Goal: Check status: Check status

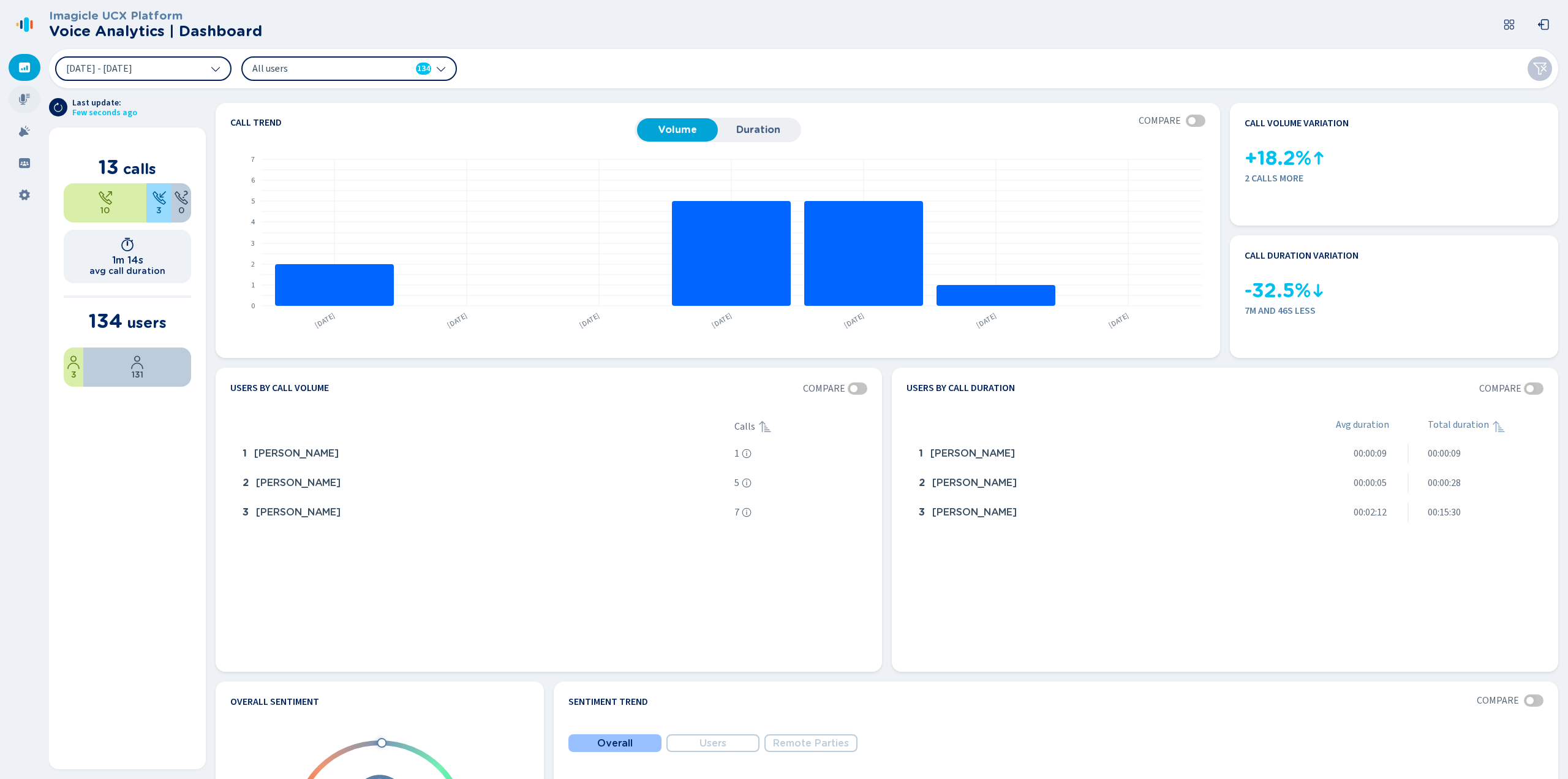
click at [22, 104] on icon at bounding box center [24, 99] width 12 height 12
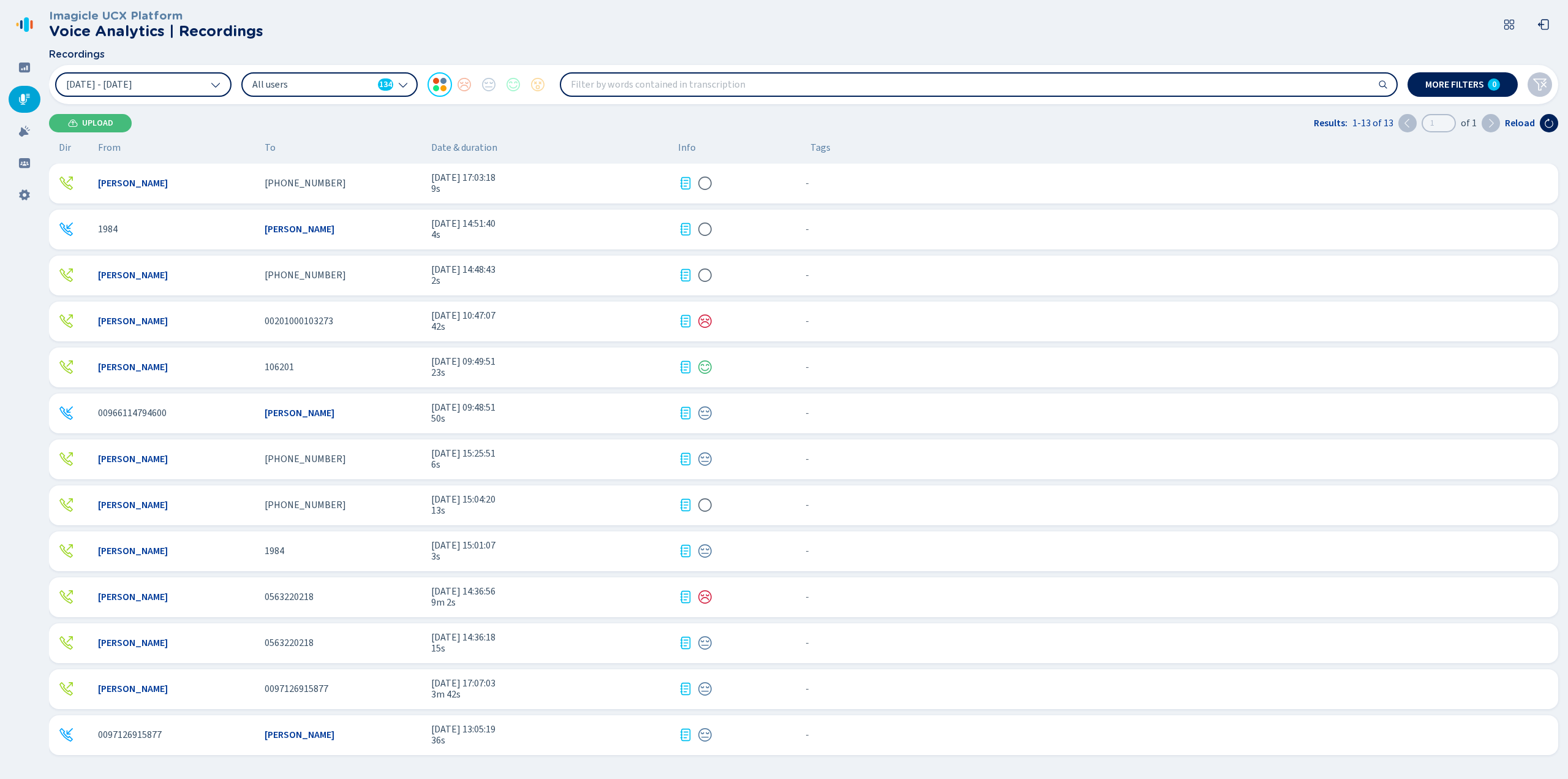
click at [500, 594] on span "[DATE] 14:36:56" at bounding box center [549, 591] width 237 height 11
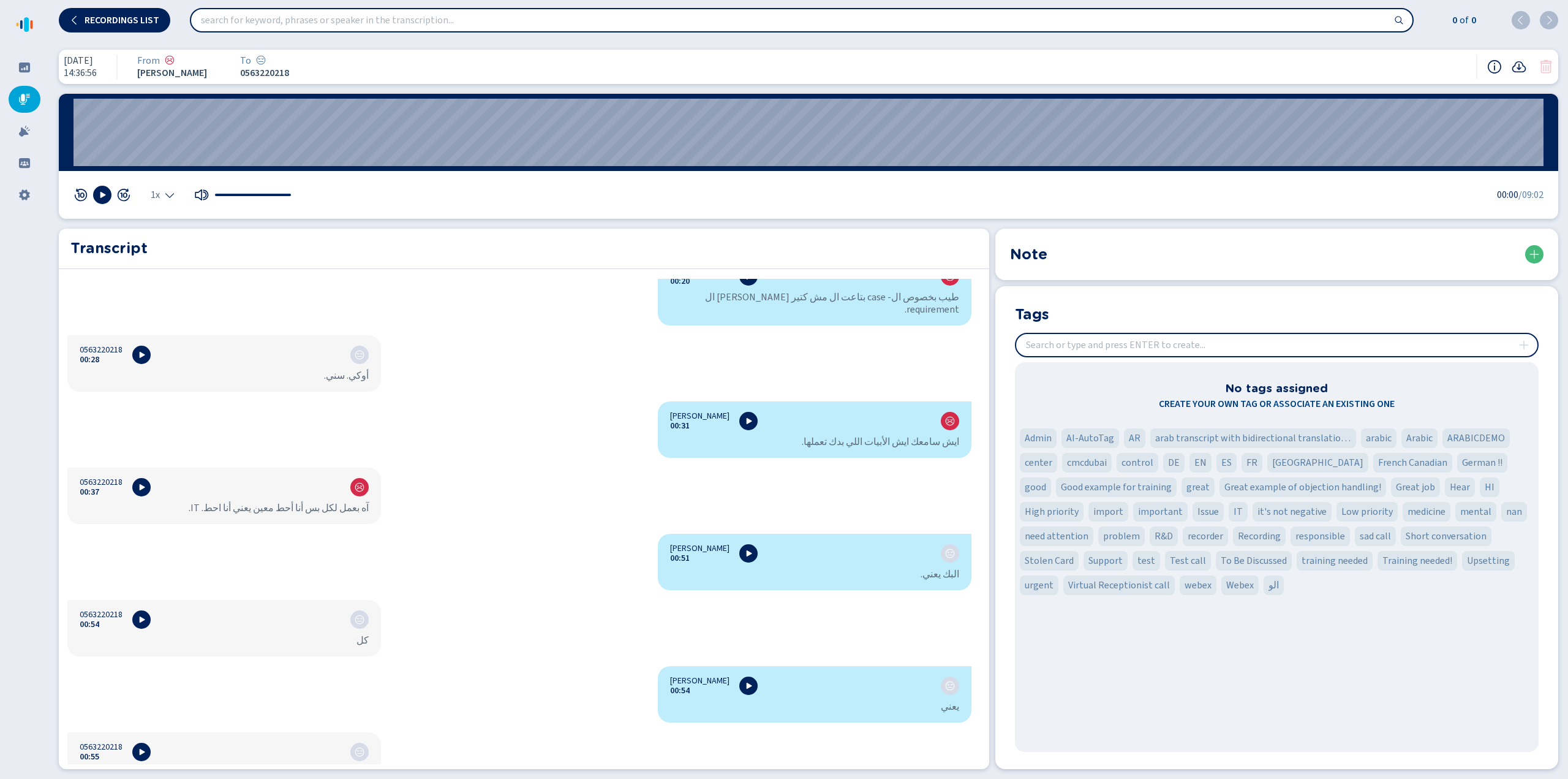
scroll to position [805, 0]
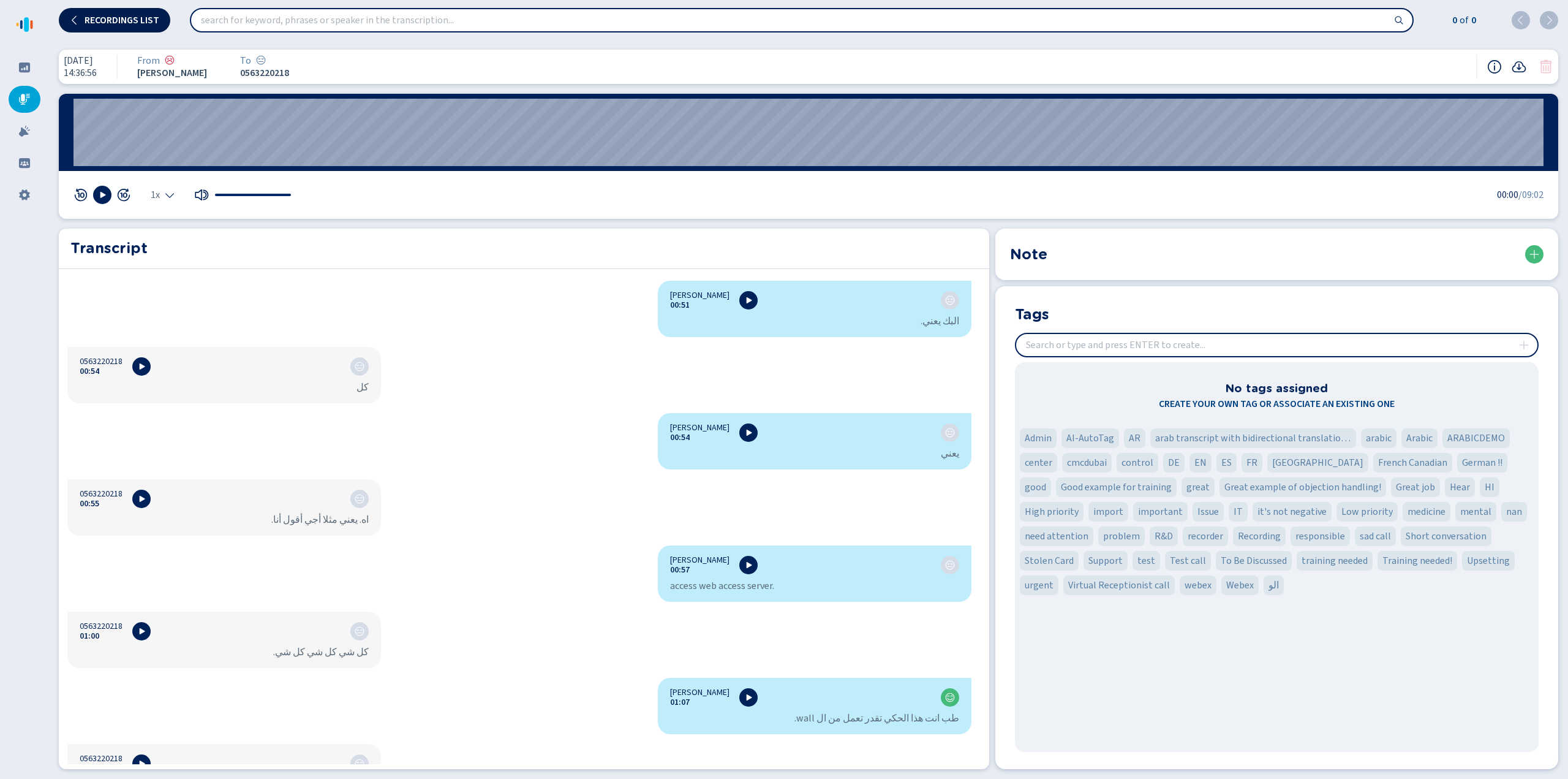
click at [106, 22] on span "Recordings list" at bounding box center [122, 20] width 75 height 10
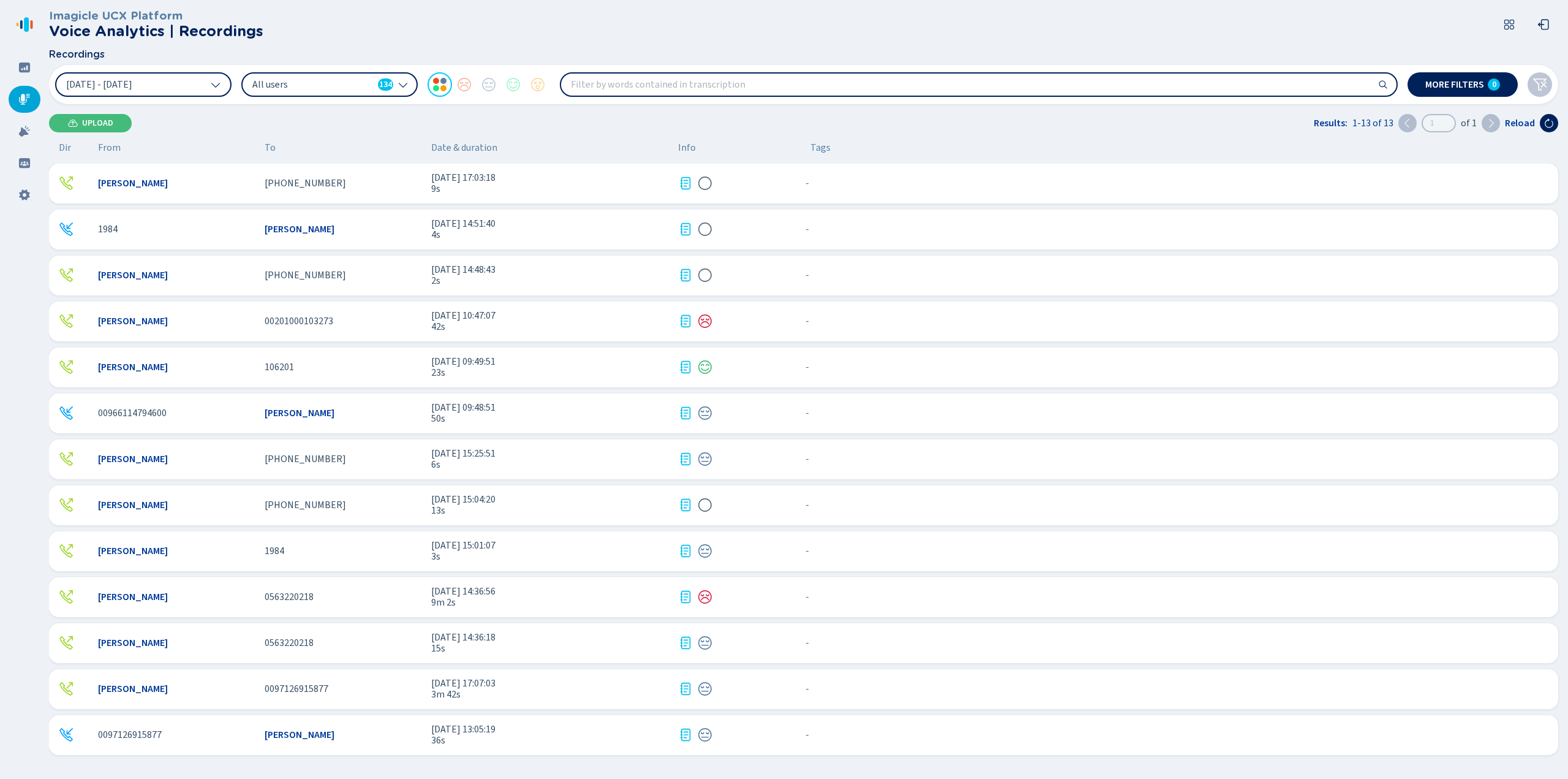
click at [488, 685] on span "[DATE] 17:07:03" at bounding box center [549, 683] width 237 height 11
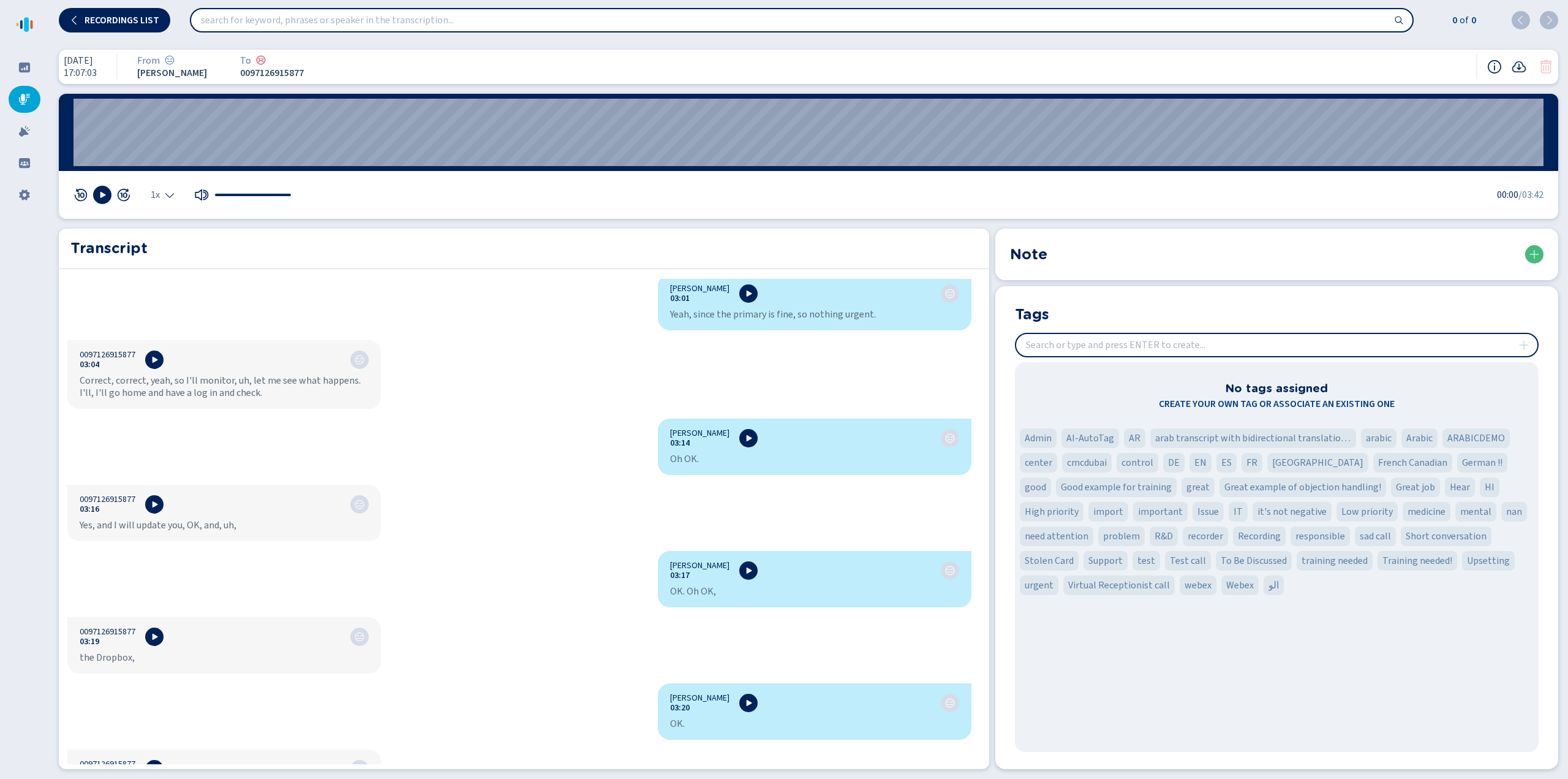
scroll to position [3248, 0]
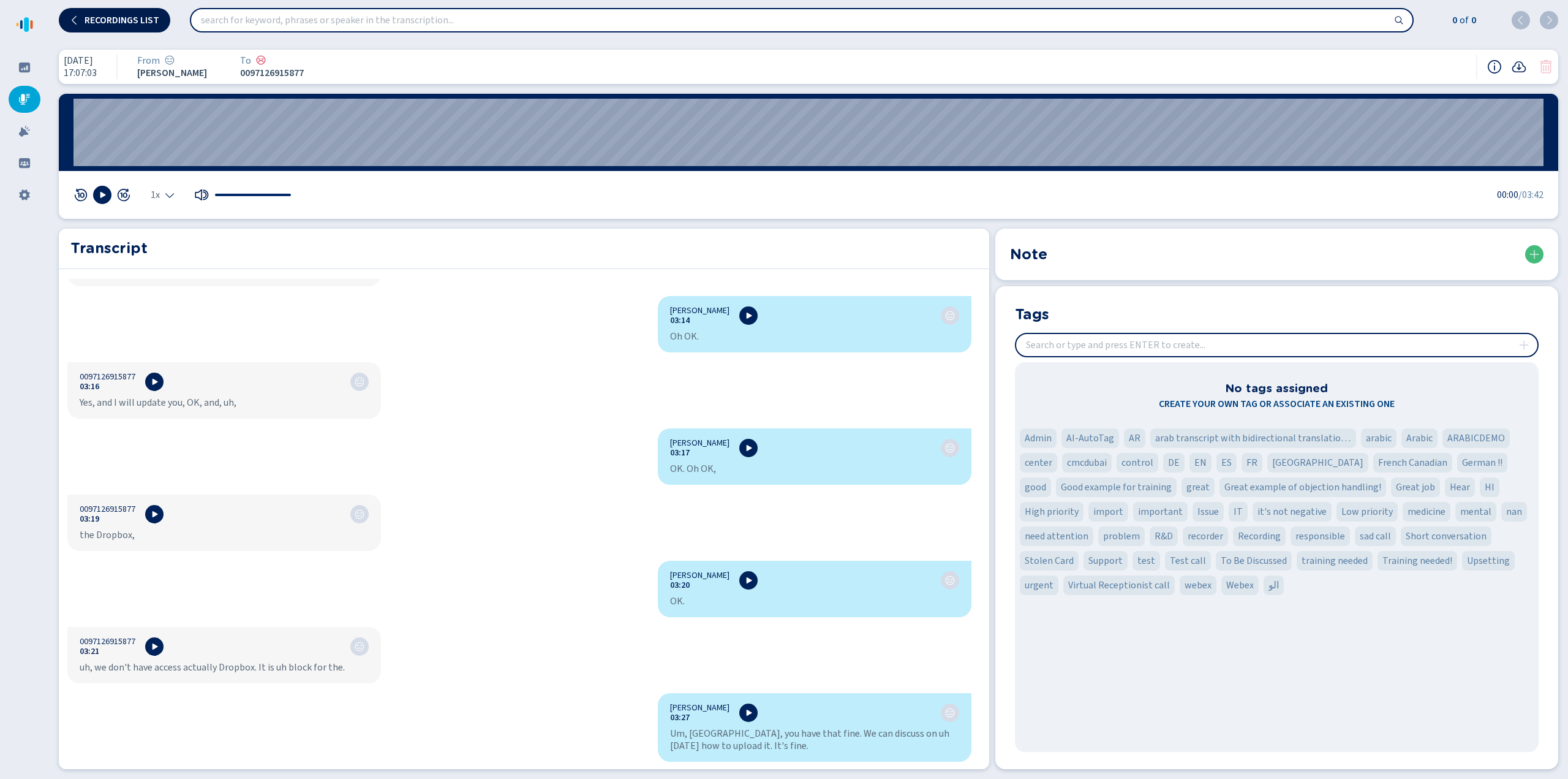
click at [112, 11] on button "Recordings list" at bounding box center [114, 20] width 111 height 24
